Goal: Transaction & Acquisition: Purchase product/service

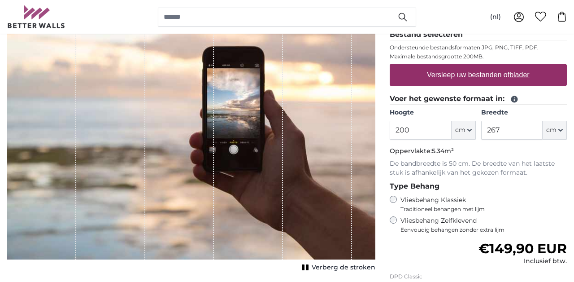
scroll to position [136, 0]
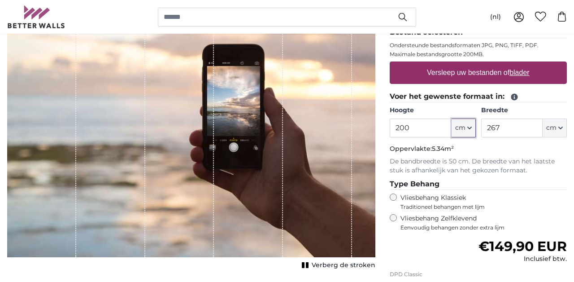
click at [474, 126] on button "cm" at bounding box center [464, 127] width 24 height 19
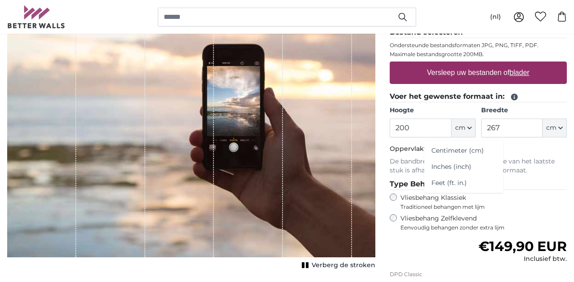
click at [458, 150] on link "Centimeter (cm)" at bounding box center [463, 151] width 79 height 16
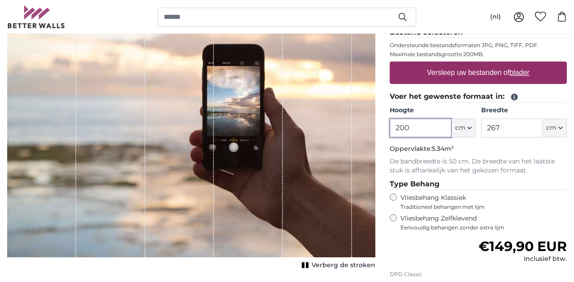
click at [424, 118] on input "200" at bounding box center [420, 127] width 61 height 19
type input "260"
click at [517, 130] on input "267" at bounding box center [511, 127] width 61 height 19
type input "2"
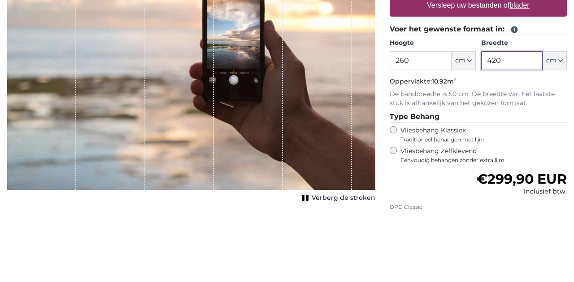
scroll to position [136, 0]
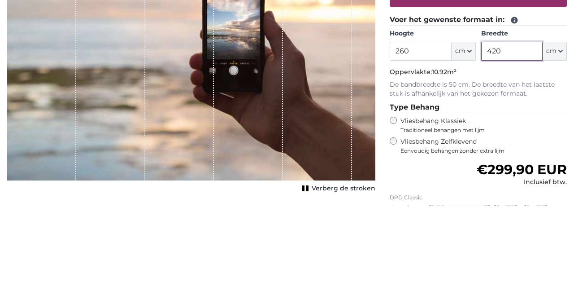
type input "420"
click at [543, 214] on label "Vliesbehang Zelfklevend Eenvoudig behangen zonder extra lijm" at bounding box center [483, 222] width 166 height 17
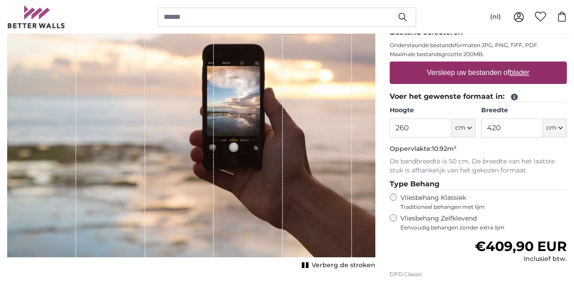
click at [468, 200] on label "Vliesbehang Klassiek Traditioneel behangen met lijm" at bounding box center [475, 201] width 150 height 17
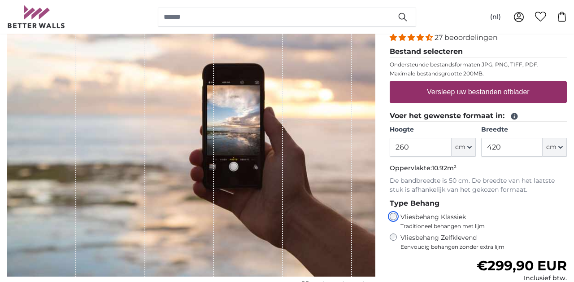
scroll to position [117, 0]
